Goal: Find specific page/section: Find specific page/section

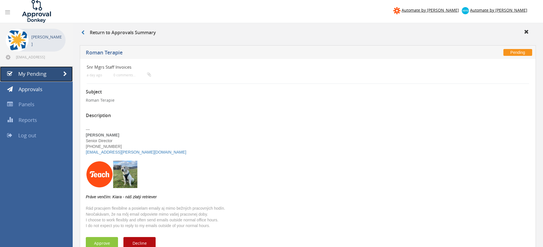
click at [42, 71] on span "My Pending" at bounding box center [32, 73] width 28 height 7
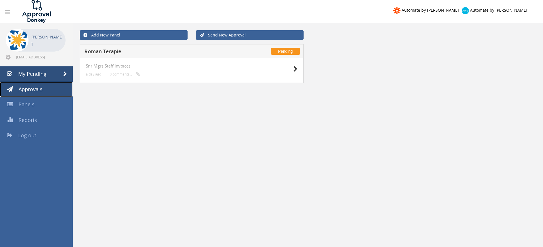
click at [34, 91] on span "Approvals" at bounding box center [31, 89] width 24 height 7
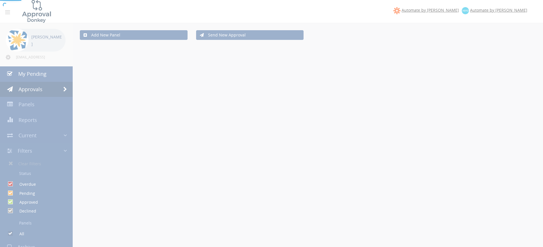
click at [31, 104] on div at bounding box center [271, 123] width 543 height 247
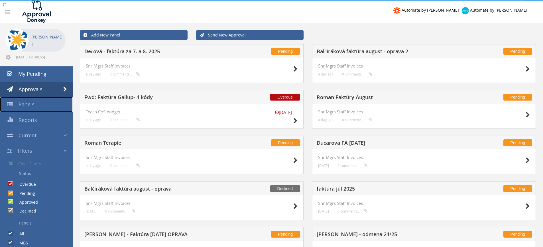
click at [31, 105] on span "Panels" at bounding box center [27, 104] width 16 height 7
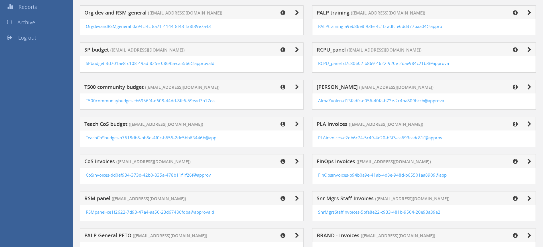
scroll to position [113, 0]
click at [267, 125] on div "Teach CoS budget ([EMAIL_ADDRESS][DOMAIN_NAME])" at bounding box center [192, 124] width 224 height 14
click at [303, 125] on div "Teach CoS budget ([EMAIL_ADDRESS][DOMAIN_NAME])" at bounding box center [192, 124] width 224 height 14
click at [297, 125] on icon at bounding box center [297, 124] width 4 height 6
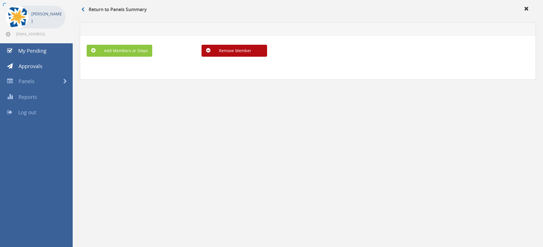
scroll to position [23, 0]
